Goal: Task Accomplishment & Management: Use online tool/utility

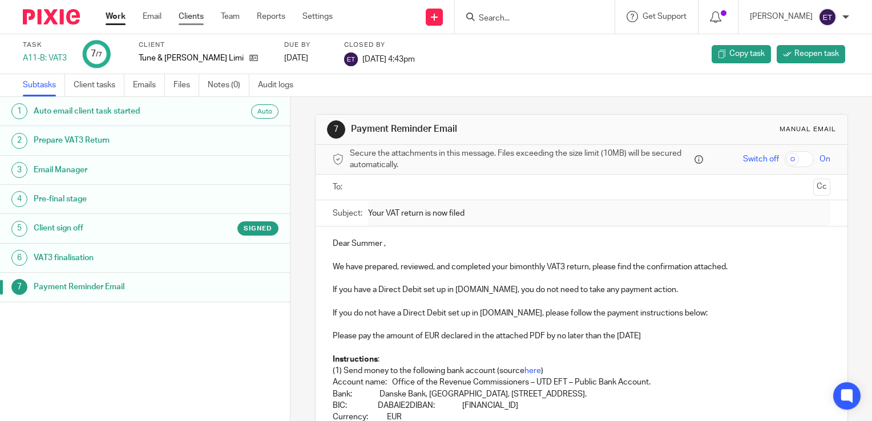
click at [190, 15] on link "Clients" at bounding box center [191, 16] width 25 height 11
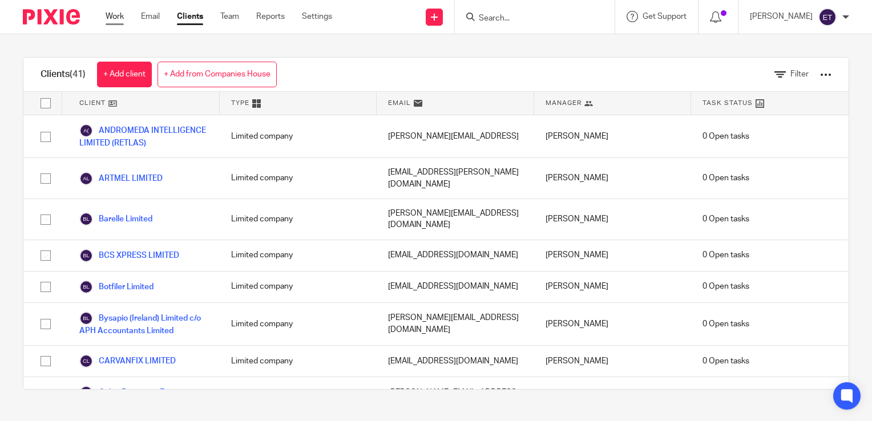
click at [112, 16] on link "Work" at bounding box center [115, 16] width 18 height 11
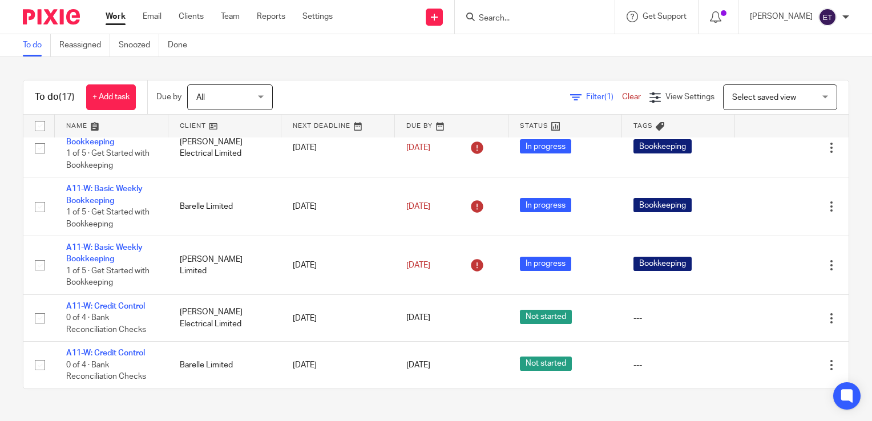
scroll to position [639, 0]
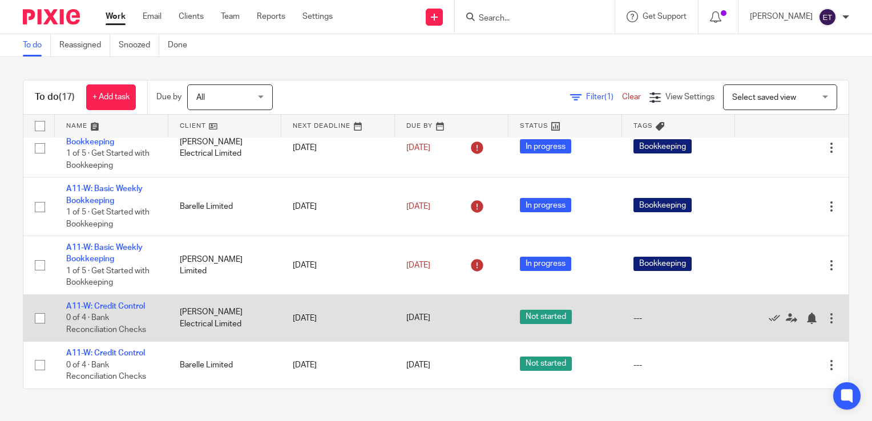
click at [184, 317] on td "[PERSON_NAME] Electrical Limited" at bounding box center [225, 318] width 114 height 47
click at [103, 306] on link "A11-W: Credit Control" at bounding box center [105, 307] width 79 height 8
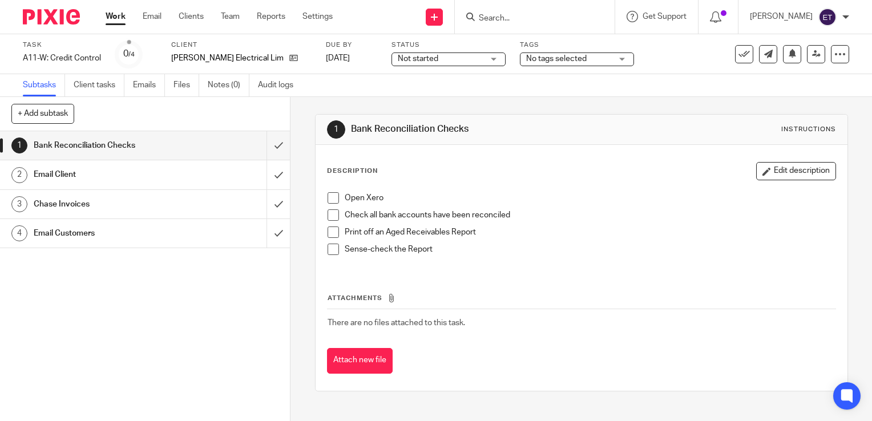
click at [328, 202] on span at bounding box center [333, 197] width 11 height 11
click at [331, 216] on span at bounding box center [333, 215] width 11 height 11
click at [330, 232] on span at bounding box center [333, 232] width 11 height 11
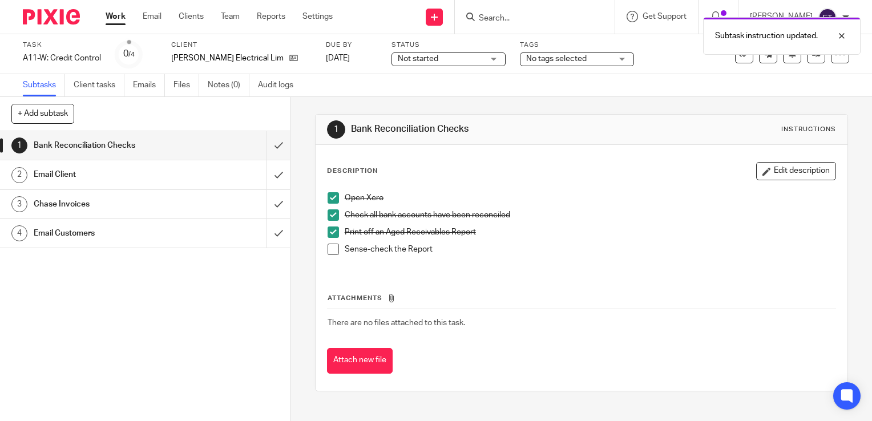
click at [332, 252] on span at bounding box center [333, 249] width 11 height 11
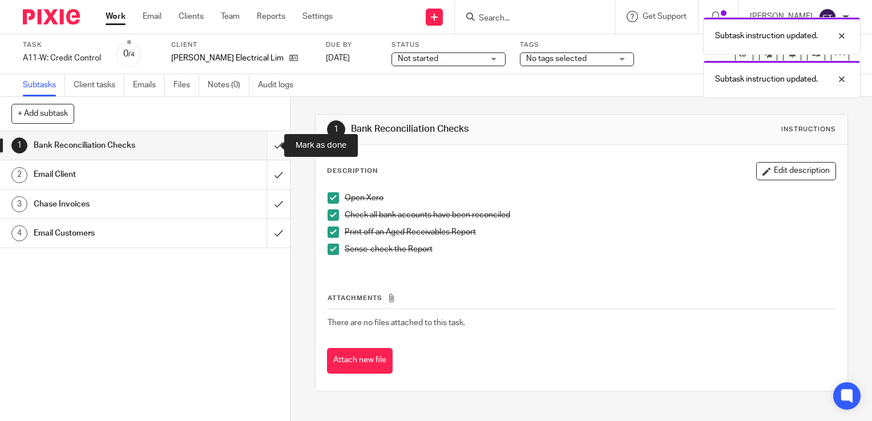
click at [267, 143] on input "submit" at bounding box center [145, 145] width 290 height 29
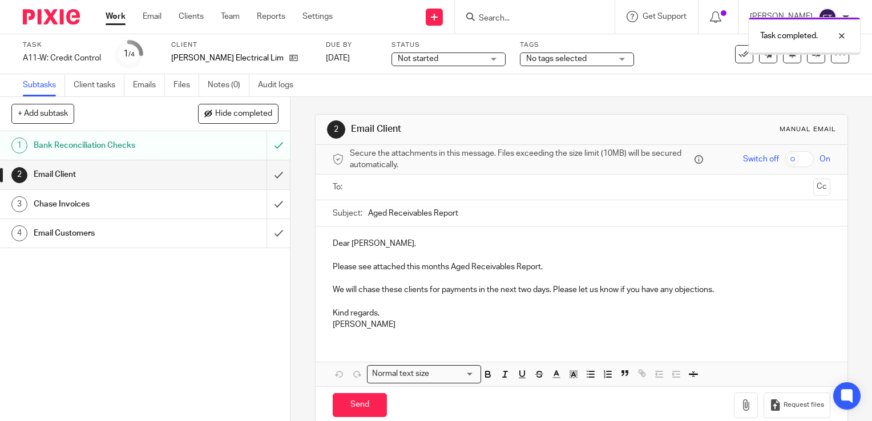
click at [185, 174] on div "Email Client" at bounding box center [145, 174] width 222 height 17
click at [386, 189] on input "text" at bounding box center [581, 187] width 454 height 13
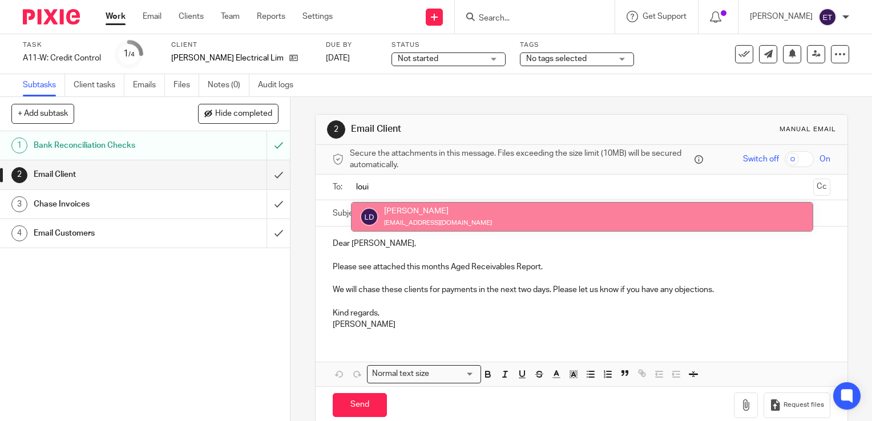
type input "loui"
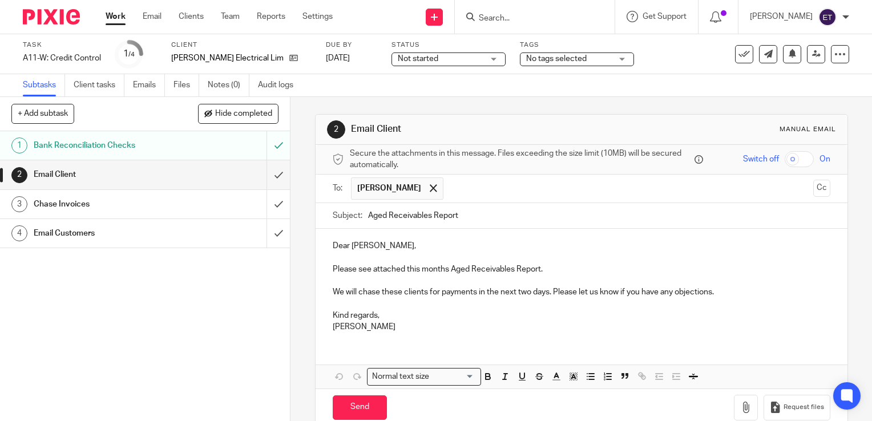
click at [409, 216] on input "Aged Receivables Report" at bounding box center [599, 216] width 462 height 26
click at [423, 257] on p at bounding box center [582, 257] width 498 height 11
click at [733, 289] on p "We will chase these clients for payments in the next two days. Please let us kn…" at bounding box center [582, 292] width 498 height 11
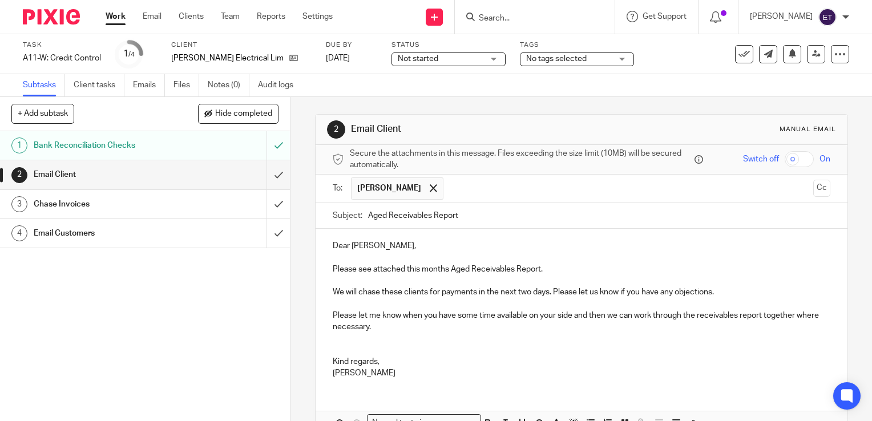
click at [451, 242] on p "Dear Louis," at bounding box center [582, 245] width 498 height 11
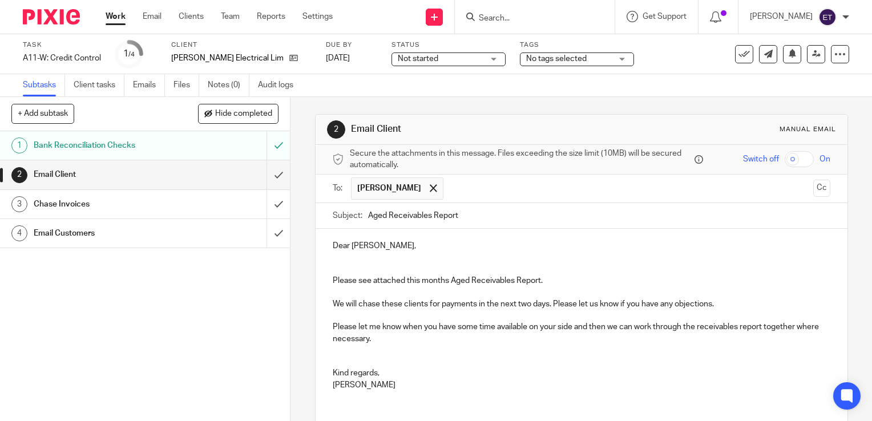
scroll to position [78, 0]
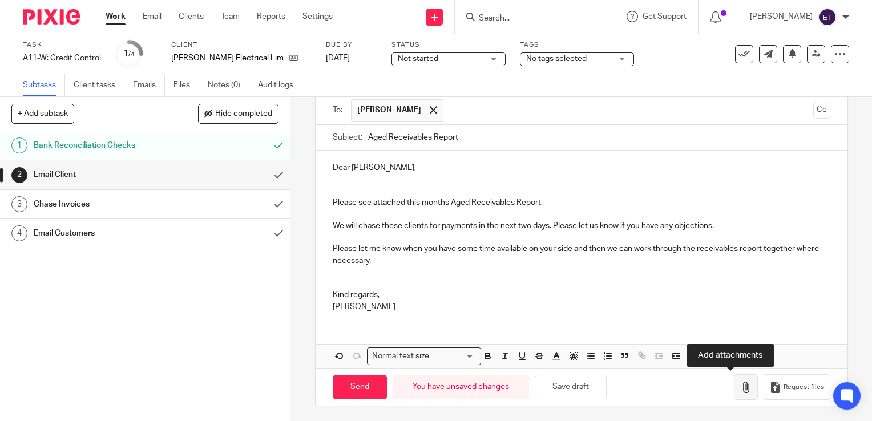
click at [741, 385] on icon "button" at bounding box center [746, 387] width 11 height 11
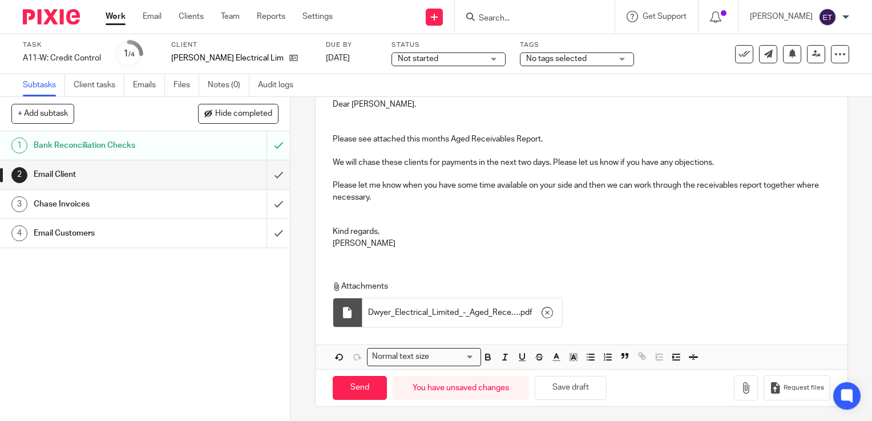
scroll to position [143, 0]
click at [343, 381] on input "Send" at bounding box center [360, 387] width 54 height 25
type input "Sent"
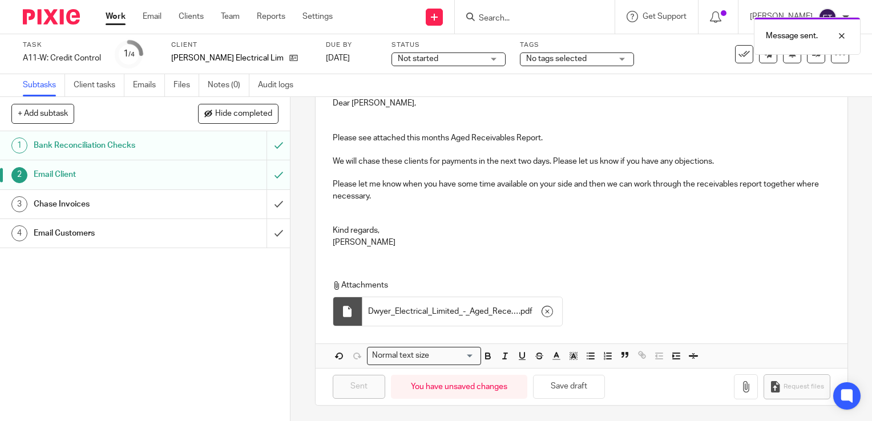
click at [228, 207] on div "Chase Invoices" at bounding box center [145, 204] width 222 height 17
